Goal: Check status

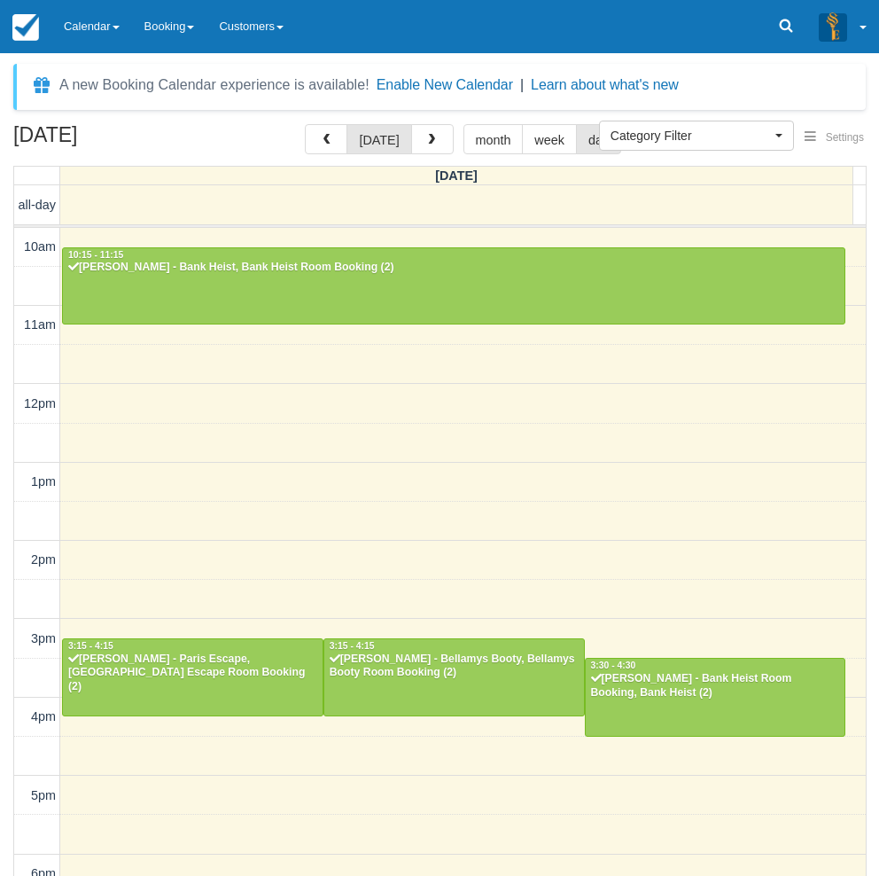
select select
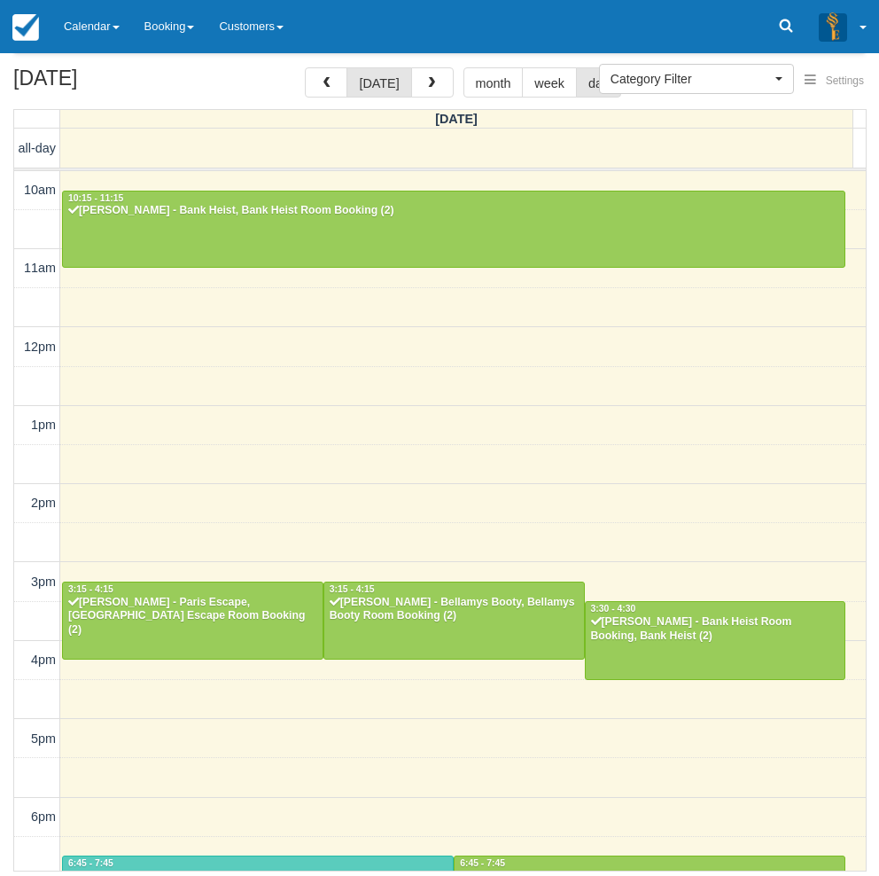
scroll to position [278, 0]
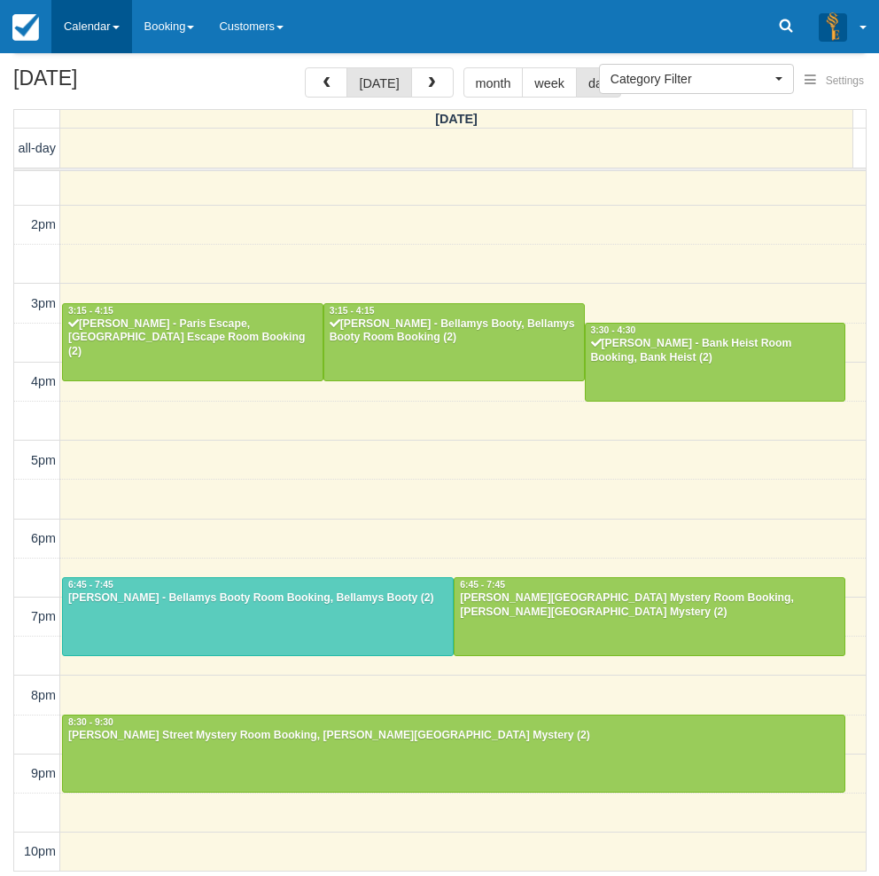
click at [97, 12] on link "Calendar" at bounding box center [91, 26] width 81 height 53
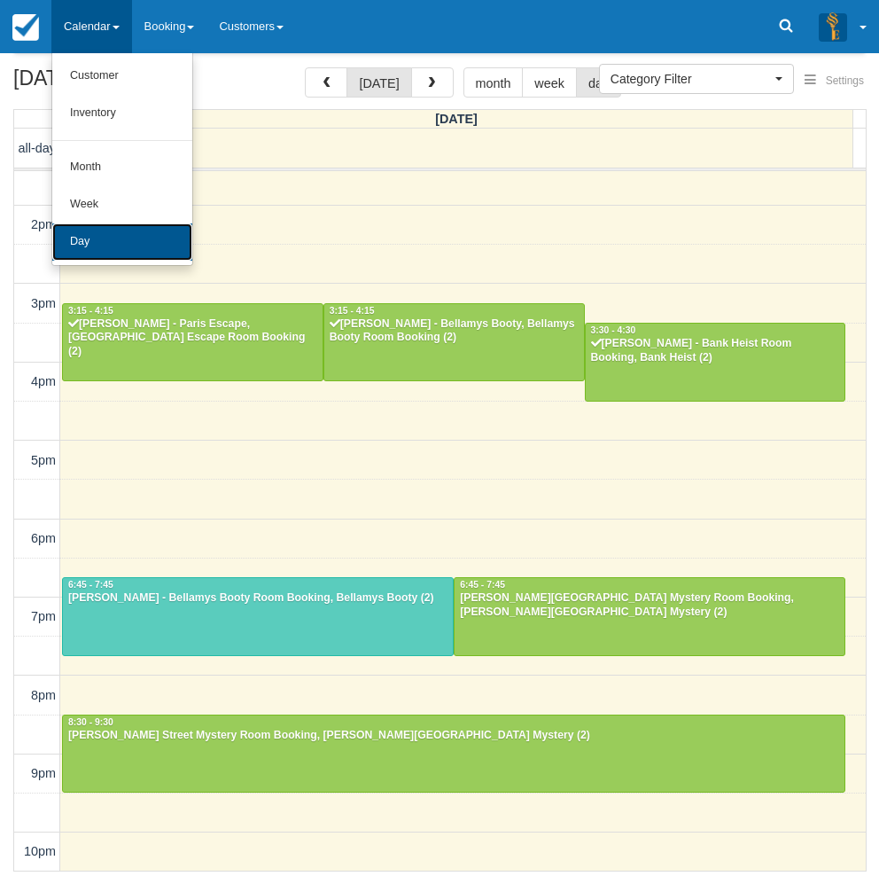
click at [113, 251] on link "Day" at bounding box center [122, 241] width 140 height 37
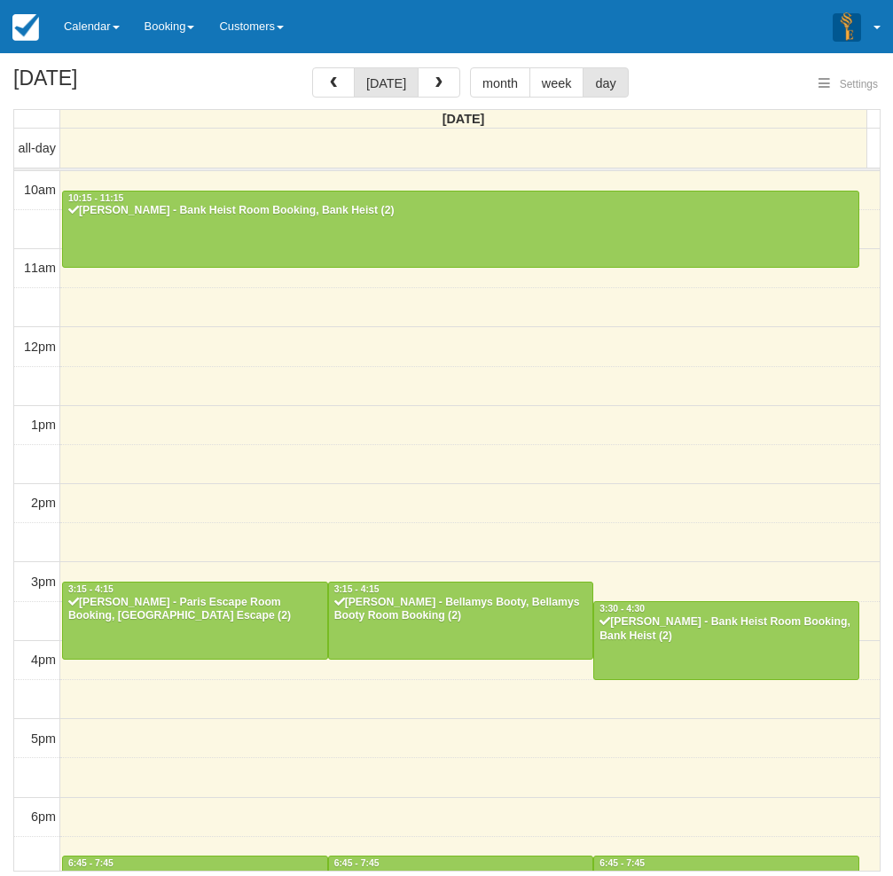
select select
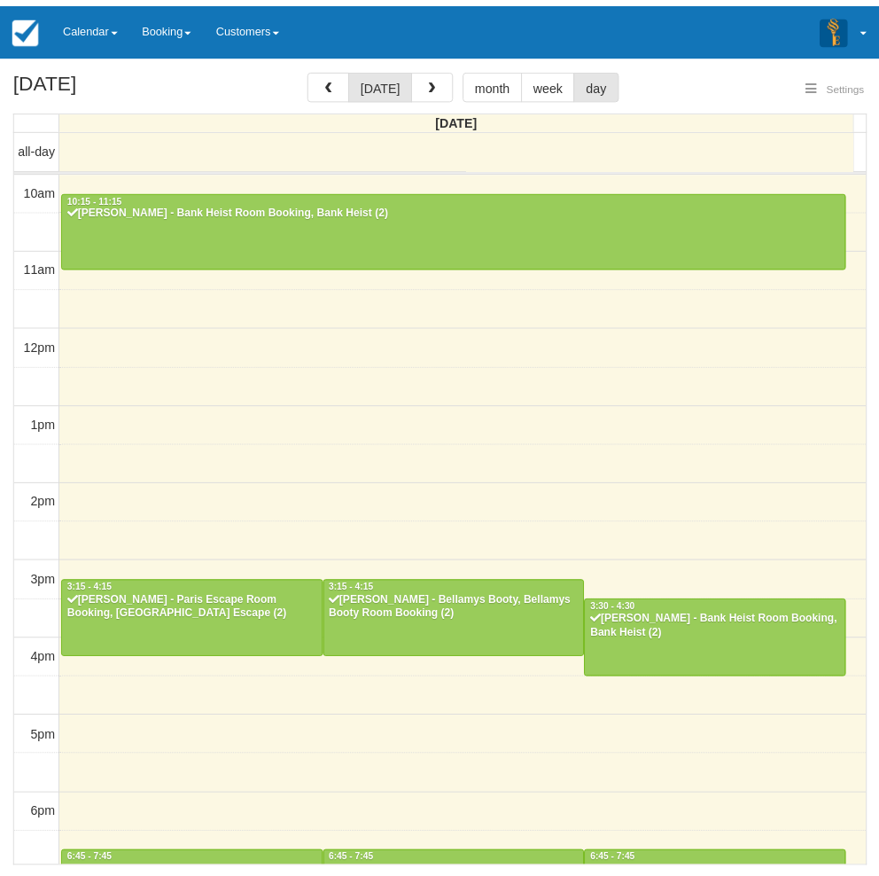
scroll to position [279, 0]
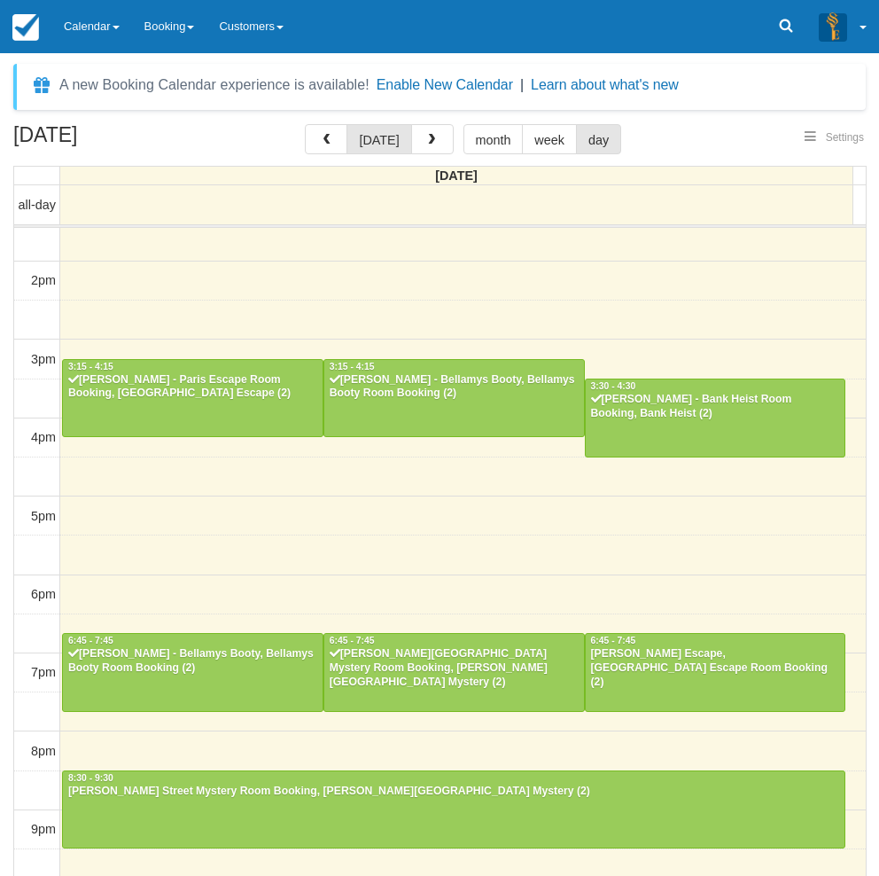
select select
click at [240, 659] on div "[PERSON_NAME] - Bellamys Booty, Bellamys Booty Room Booking (2)" at bounding box center [192, 661] width 251 height 28
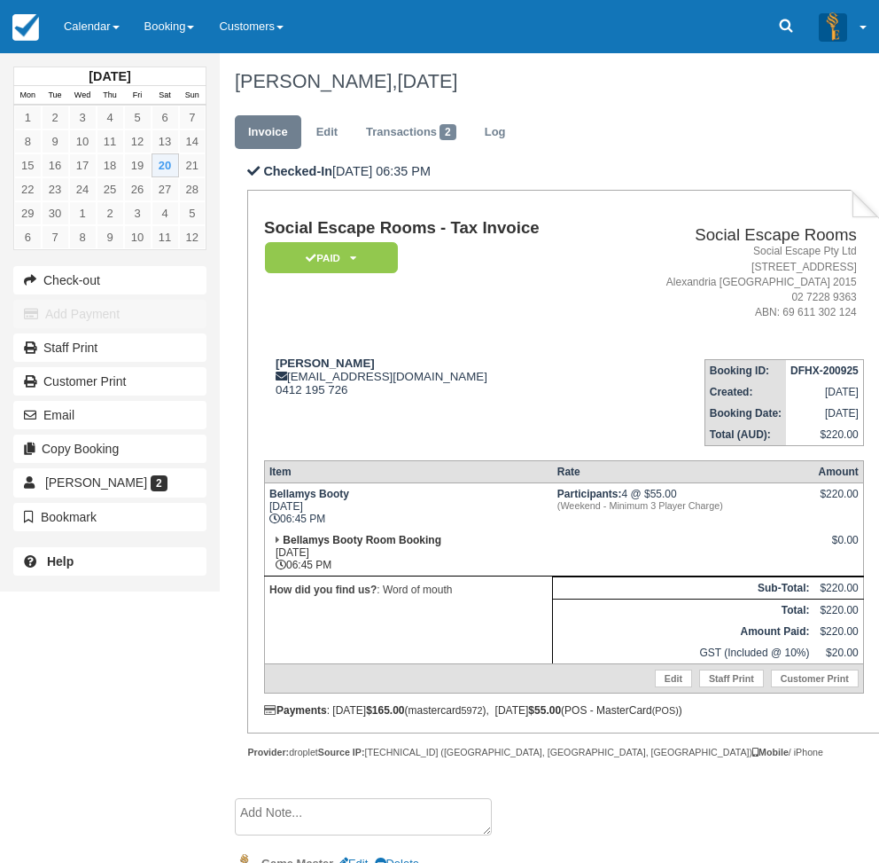
click at [21, 591] on div "September 2025 Mon Tue Wed Thu Fri Sat Sun 1 2 3 4 5 6 7 8 9 10 11 12 13 14 15 …" at bounding box center [110, 295] width 220 height 591
click at [82, 12] on link "Calendar" at bounding box center [91, 26] width 81 height 53
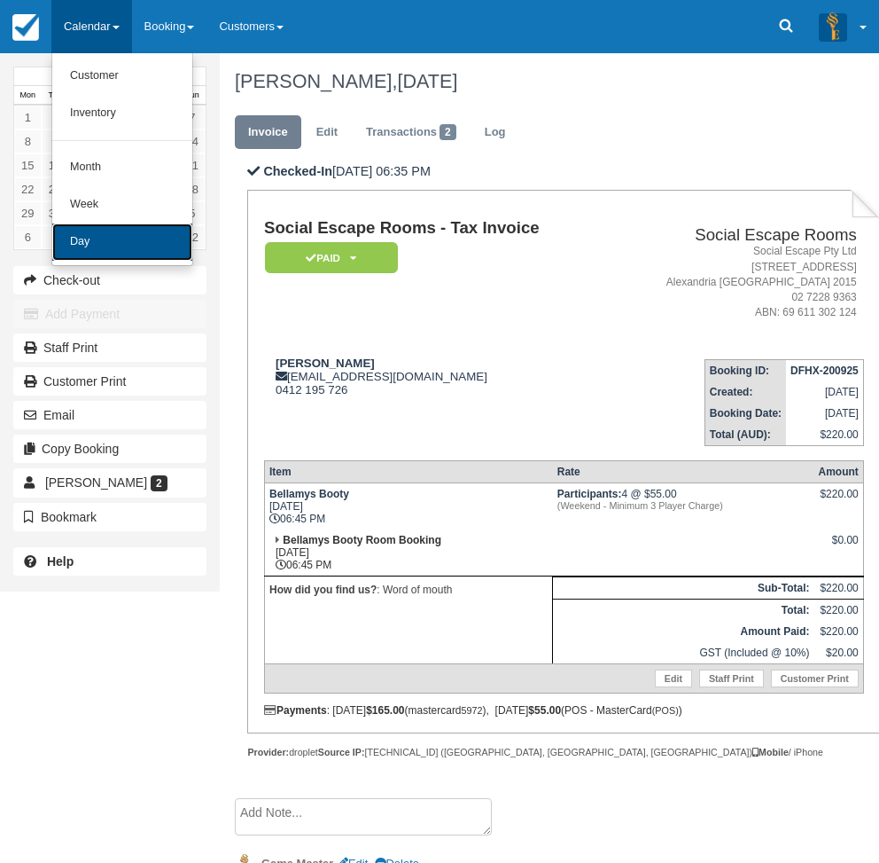
click at [97, 246] on link "Day" at bounding box center [122, 241] width 140 height 37
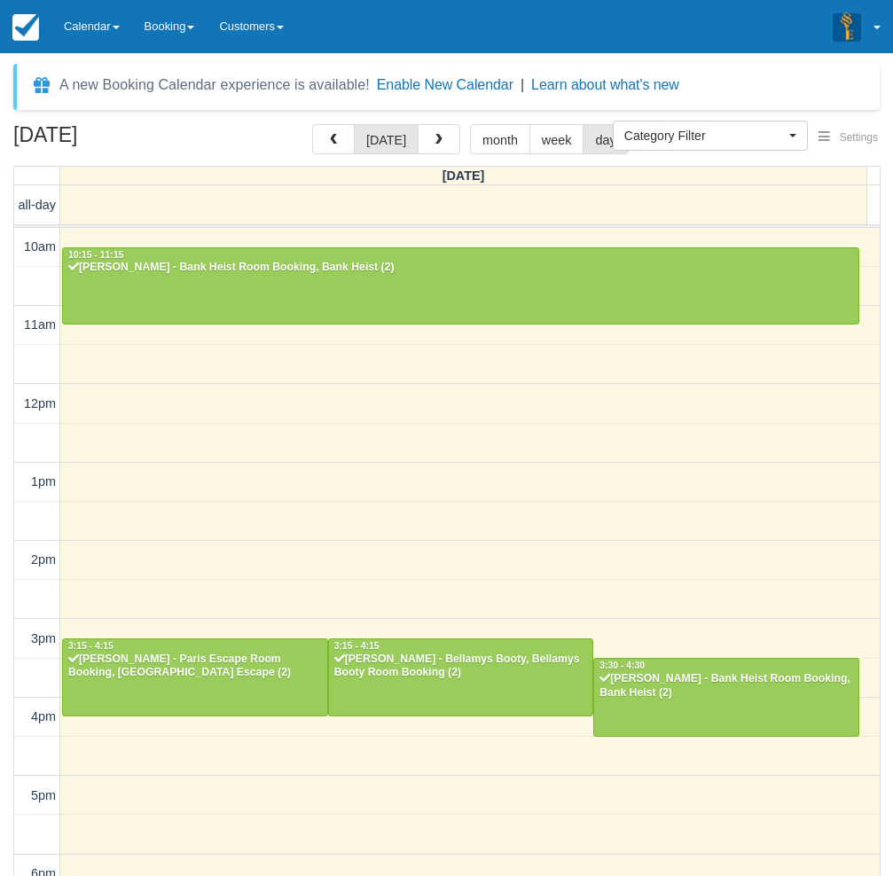
select select
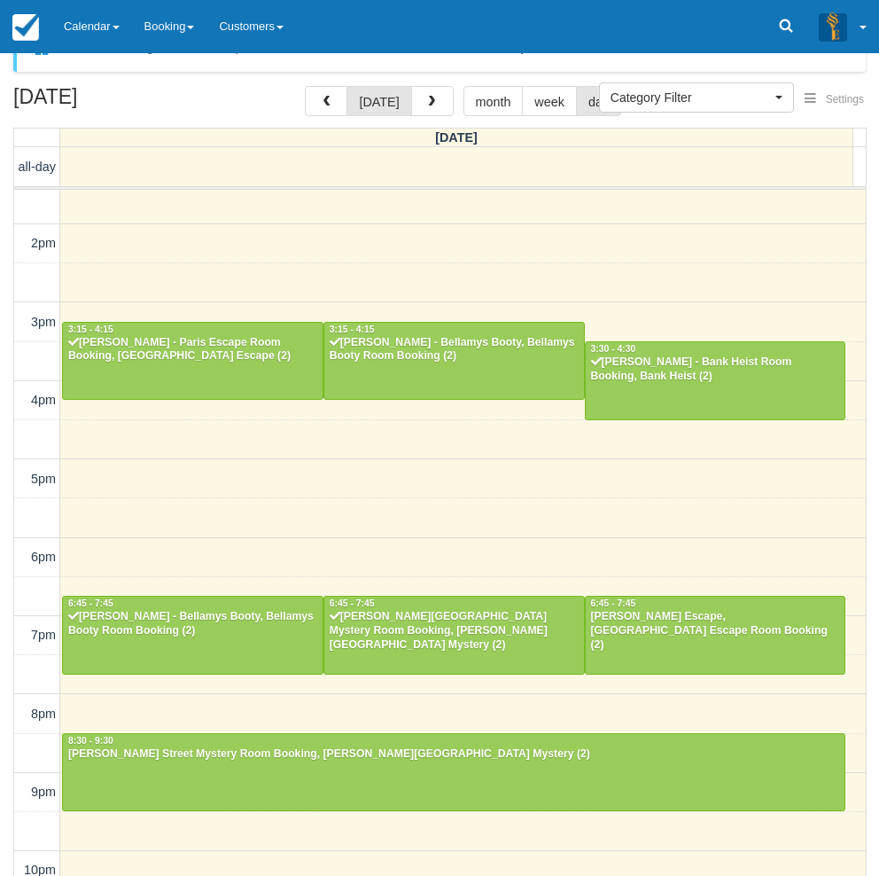
scroll to position [57, 0]
